Goal: Information Seeking & Learning: Learn about a topic

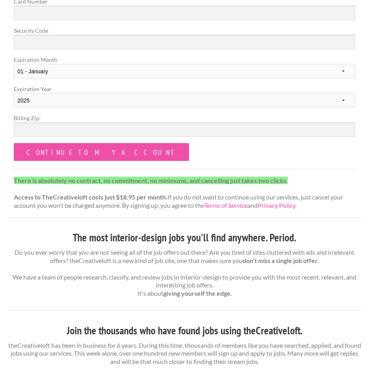
scroll to position [258, 0]
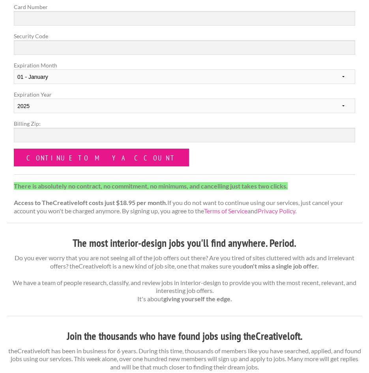
click at [83, 159] on input "Continue to my account" at bounding box center [101, 158] width 175 height 18
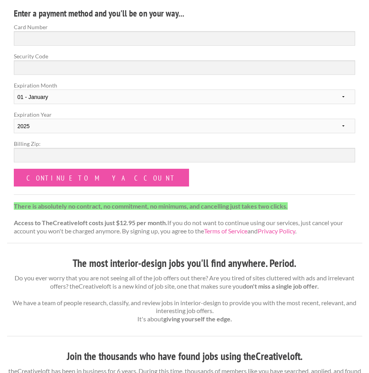
scroll to position [219, 0]
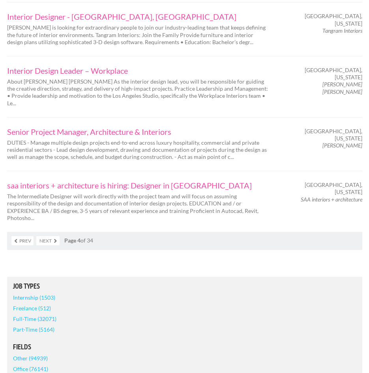
scroll to position [1104, 0]
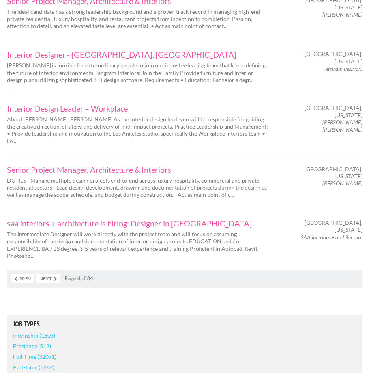
click at [46, 362] on link "Part-Time (5164)" at bounding box center [33, 367] width 41 height 11
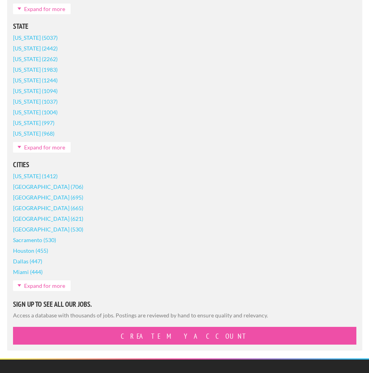
scroll to position [1673, 0]
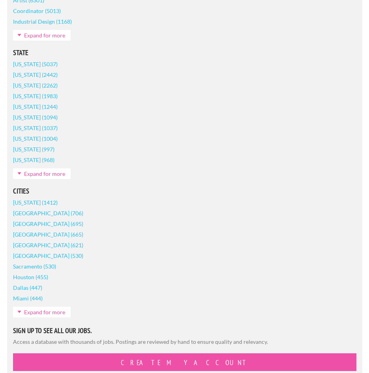
click at [28, 208] on link "[GEOGRAPHIC_DATA] (706)" at bounding box center [48, 213] width 70 height 11
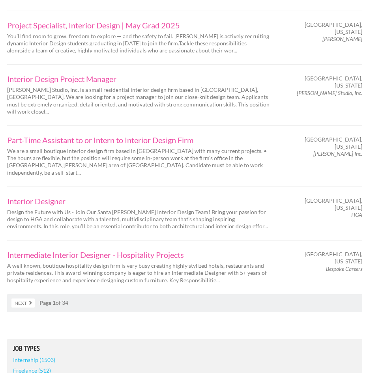
scroll to position [1025, 0]
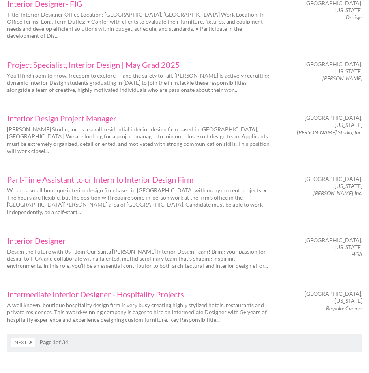
click at [22, 338] on link "Next" at bounding box center [22, 342] width 23 height 9
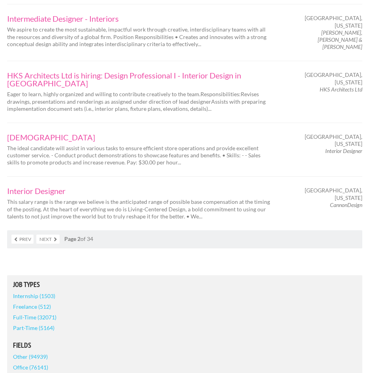
scroll to position [1143, 0]
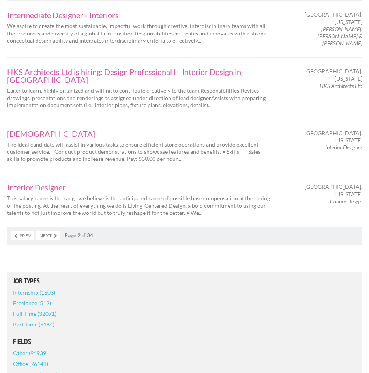
click at [46, 231] on link "Next" at bounding box center [47, 235] width 23 height 9
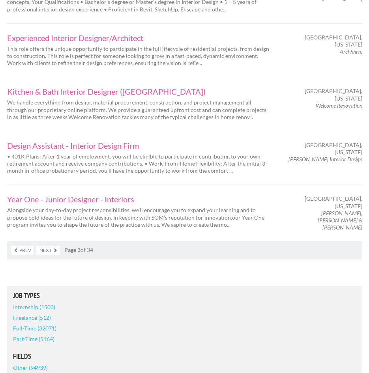
scroll to position [1143, 0]
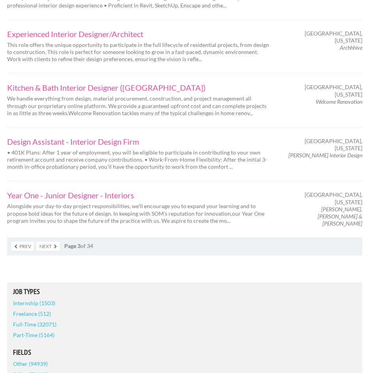
click at [55, 242] on link "Next" at bounding box center [47, 246] width 23 height 9
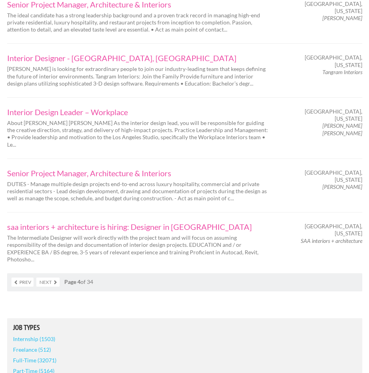
scroll to position [1104, 0]
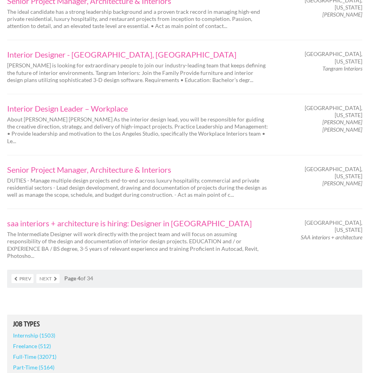
click at [44, 274] on link "Next" at bounding box center [47, 278] width 23 height 9
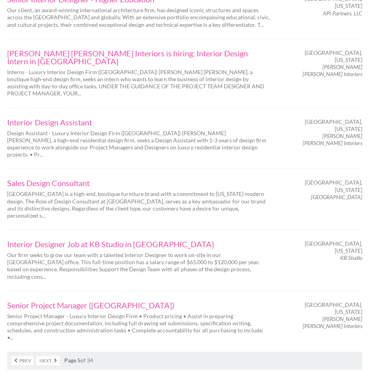
scroll to position [1025, 0]
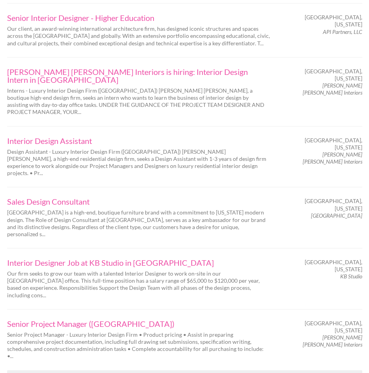
click at [47, 373] on link "Next" at bounding box center [47, 378] width 23 height 9
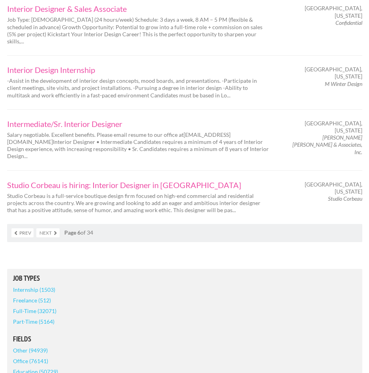
scroll to position [1104, 0]
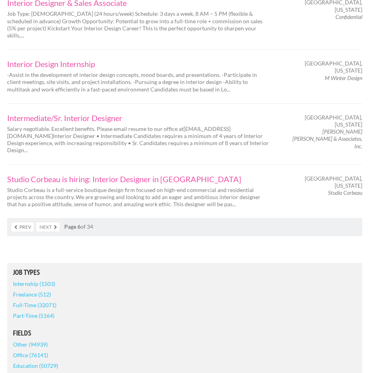
click at [43, 222] on link "Next" at bounding box center [47, 226] width 23 height 9
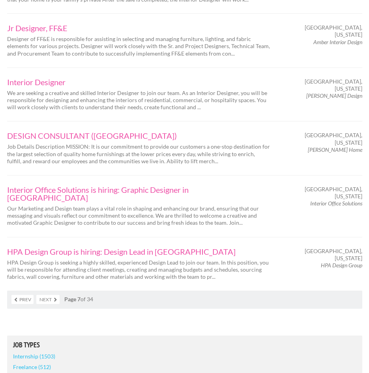
scroll to position [1064, 0]
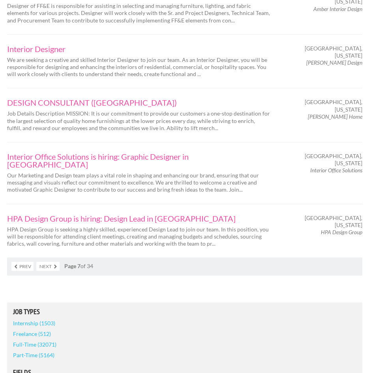
click at [39, 262] on link "Next" at bounding box center [47, 266] width 23 height 9
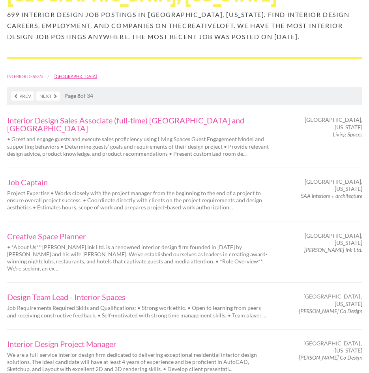
scroll to position [118, 0]
